Goal: Find specific page/section: Find specific page/section

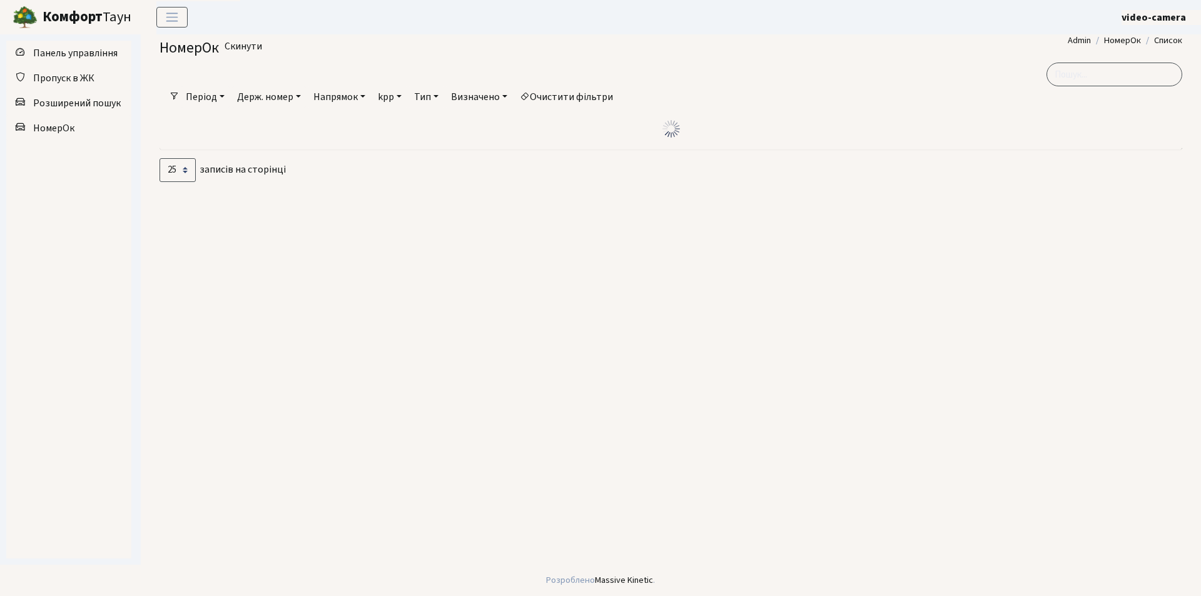
select select "25"
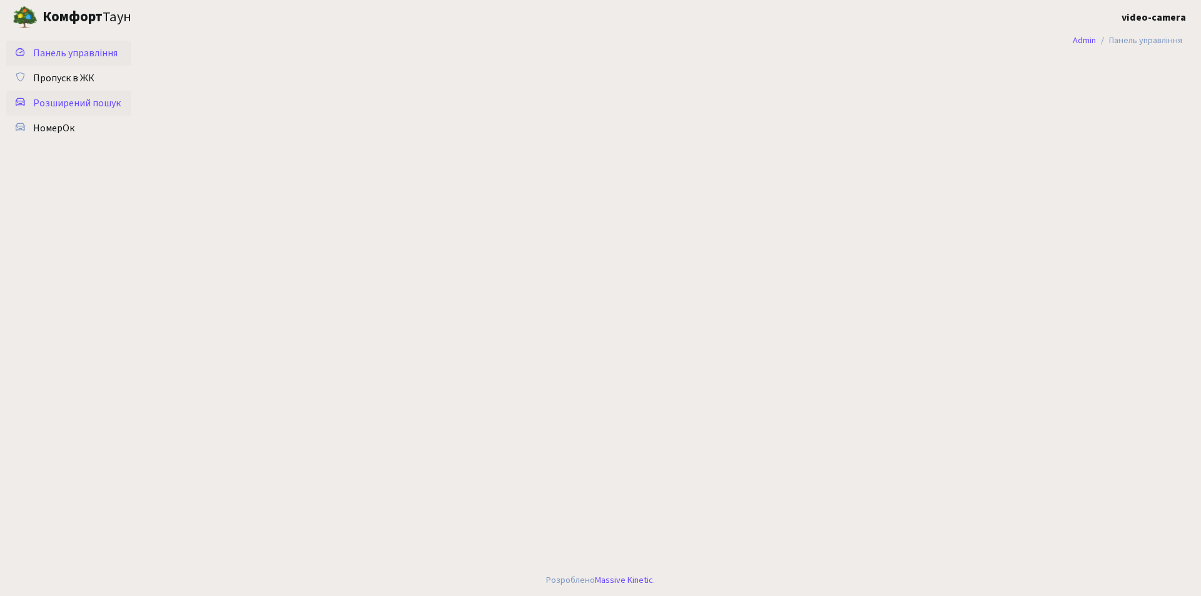
click at [89, 103] on span "Розширений пошук" at bounding box center [77, 103] width 88 height 14
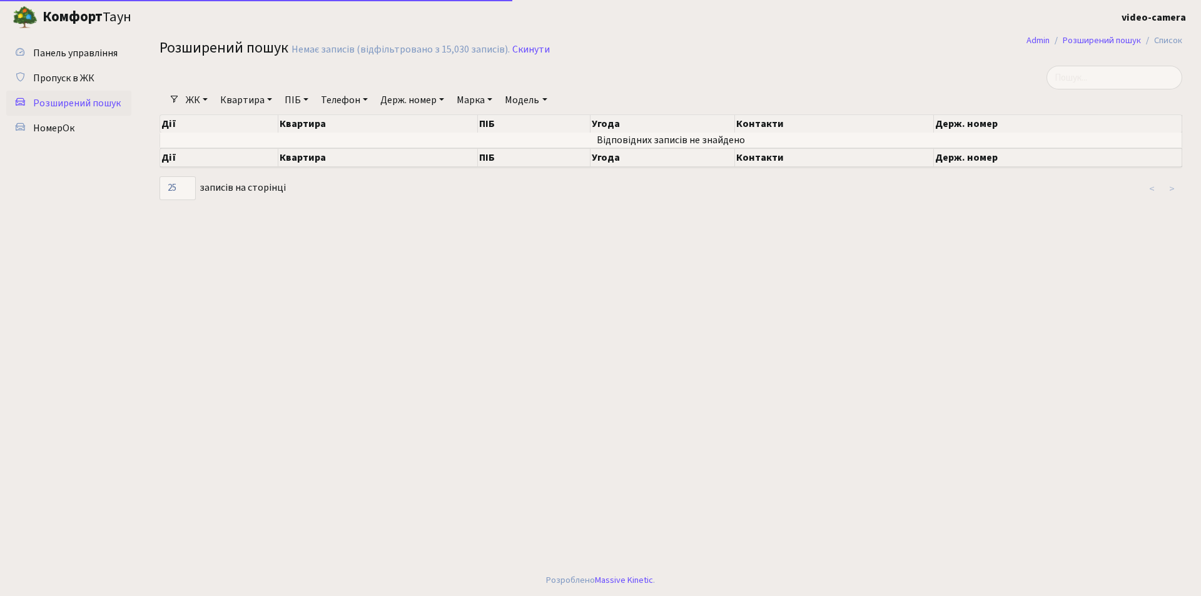
select select "25"
click at [1078, 72] on input "search" at bounding box center [1114, 78] width 136 height 24
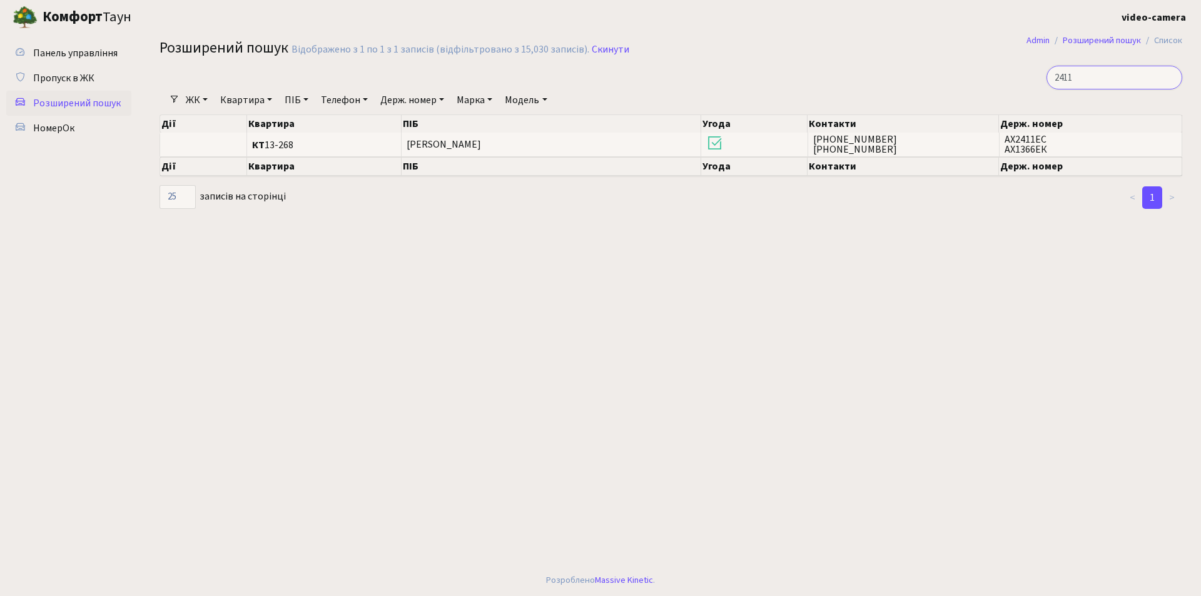
click at [1067, 77] on input "2411" at bounding box center [1114, 78] width 136 height 24
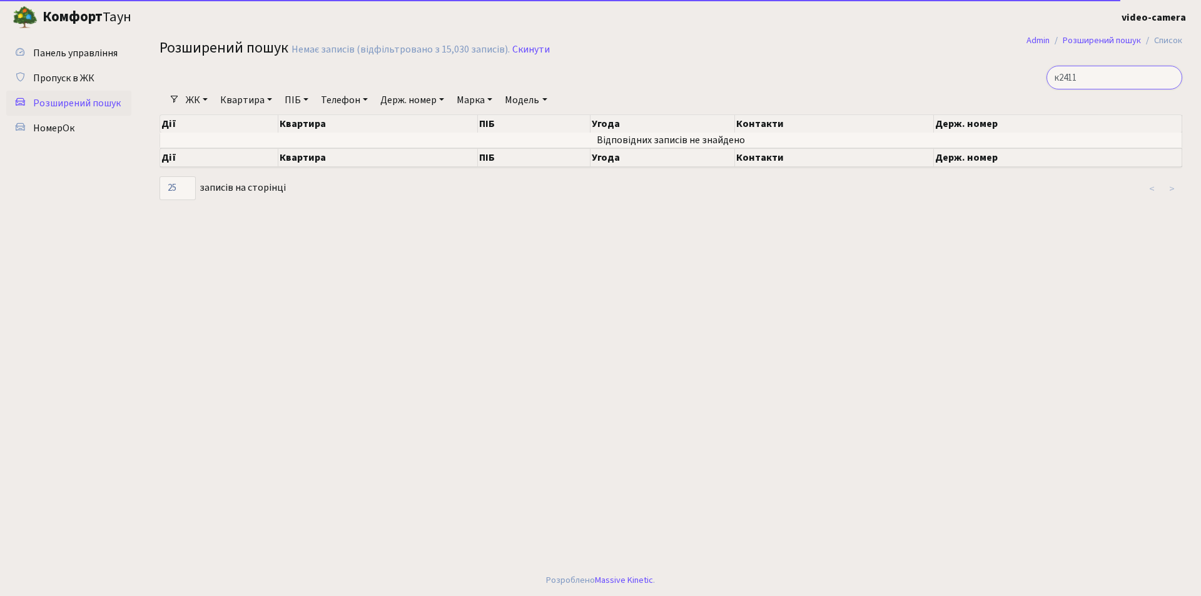
type input "2411"
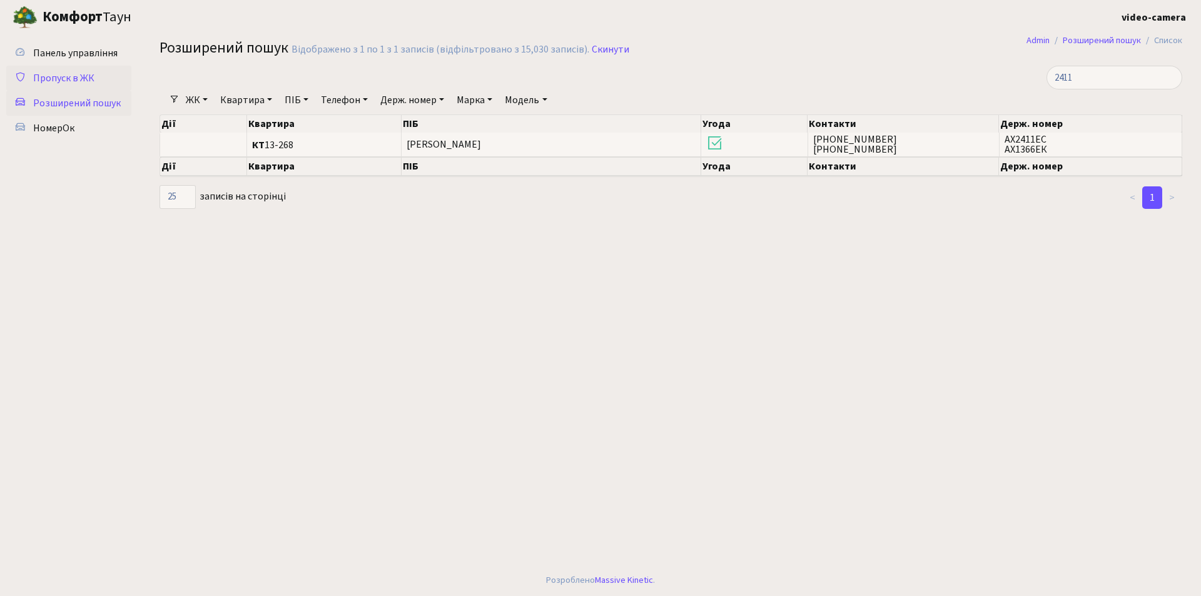
click at [95, 68] on link "Пропуск в ЖК" at bounding box center [68, 78] width 125 height 25
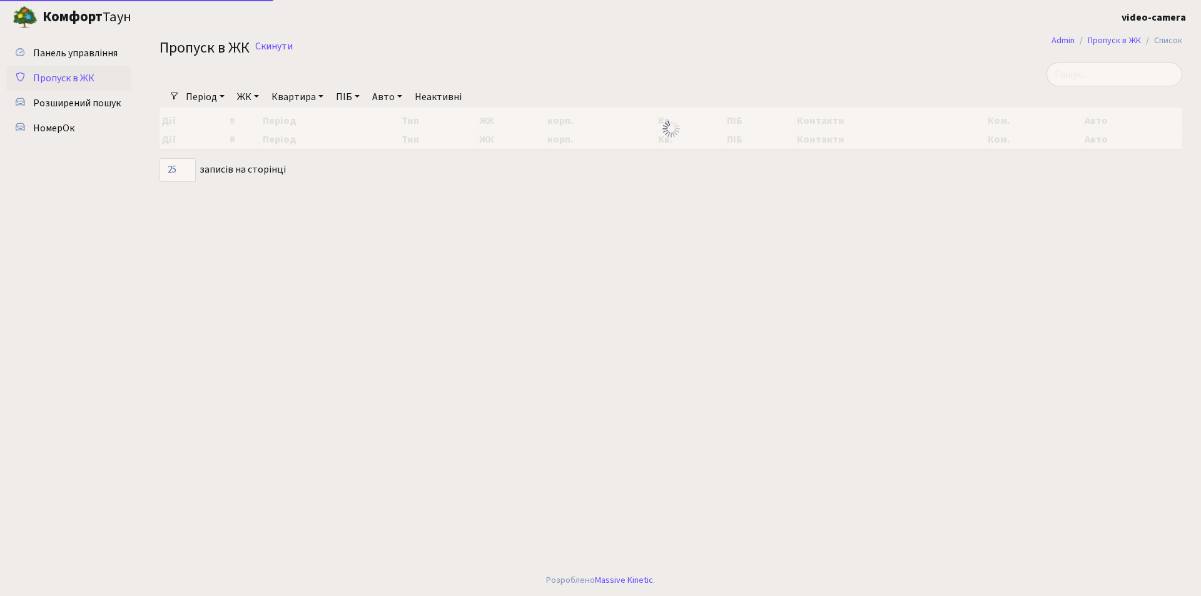
select select "25"
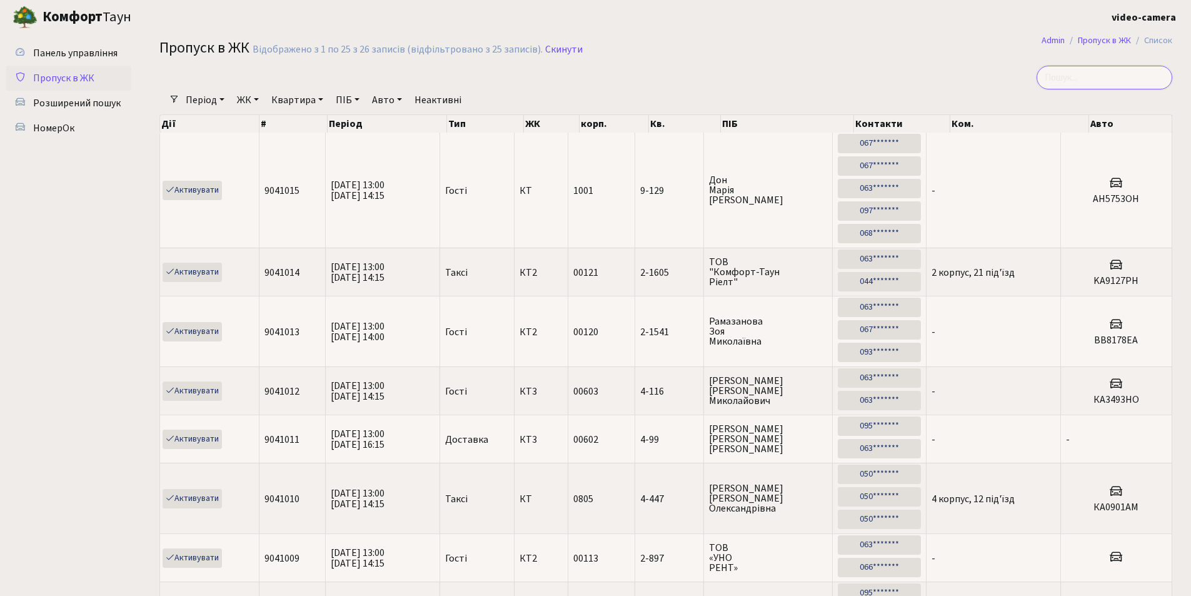
click at [1109, 72] on input "search" at bounding box center [1105, 78] width 136 height 24
type input "2411"
